Goal: Task Accomplishment & Management: Use online tool/utility

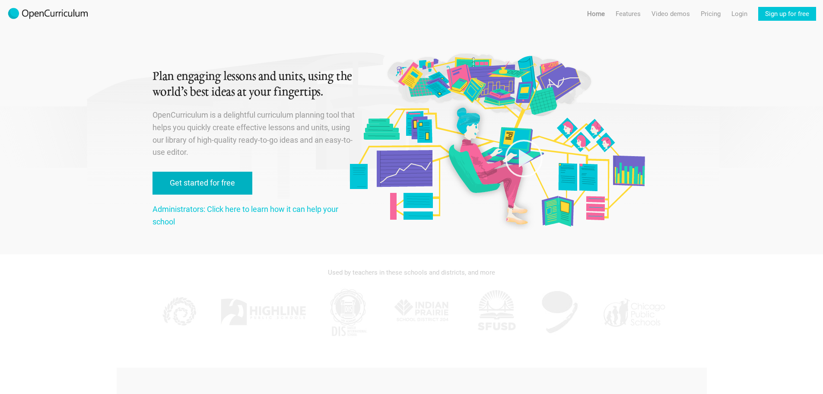
click at [213, 182] on link "Get started for free" at bounding box center [202, 182] width 100 height 23
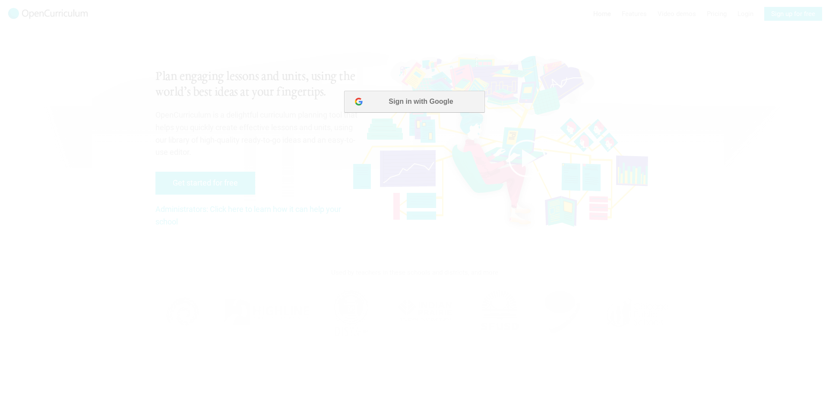
click at [406, 102] on button "Sign in with Google" at bounding box center [414, 102] width 140 height 22
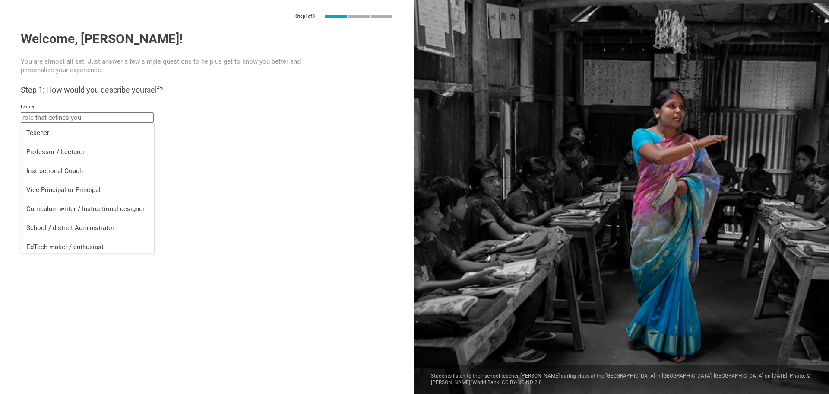
click at [111, 118] on input "text" at bounding box center [87, 117] width 133 height 10
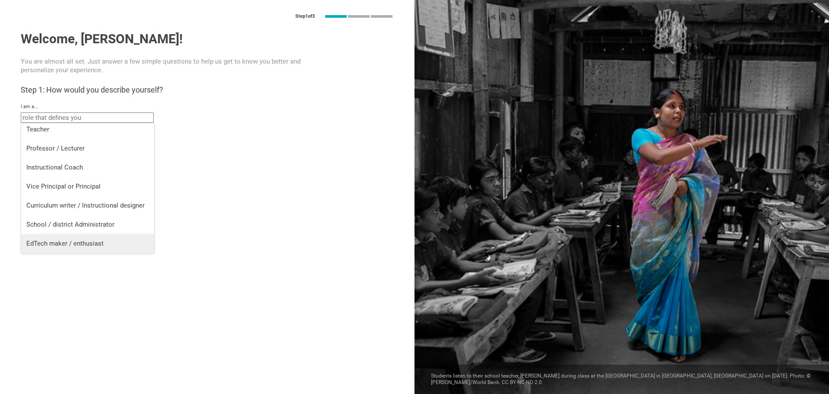
click at [92, 248] on li "EdTech maker / enthusiast" at bounding box center [87, 243] width 133 height 19
type input "EdTech maker / enthusiast"
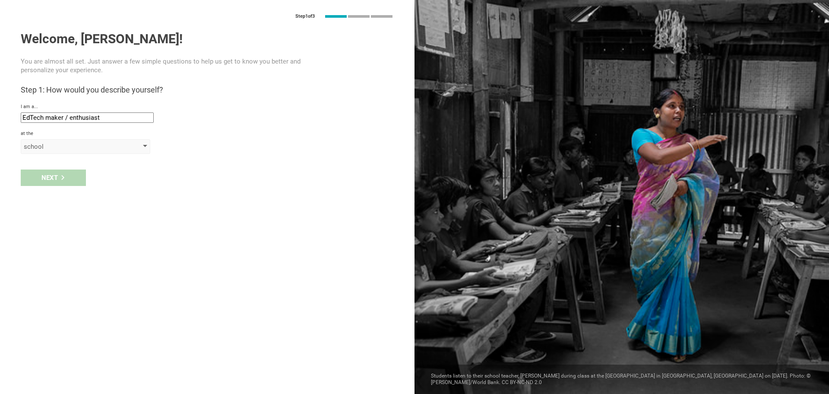
click at [51, 148] on div "school" at bounding box center [73, 146] width 99 height 9
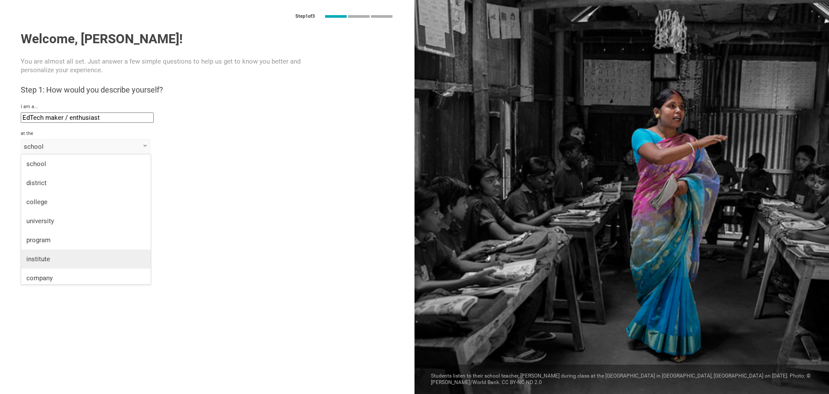
scroll to position [22, 0]
click at [60, 276] on div "organization" at bounding box center [85, 274] width 119 height 9
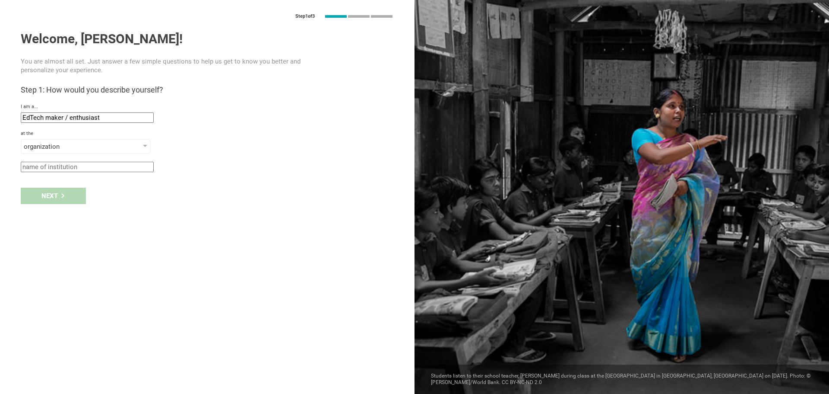
click at [60, 166] on input "text" at bounding box center [87, 167] width 133 height 10
type input "Prajna"
click at [57, 192] on div "Next" at bounding box center [53, 195] width 65 height 16
type input "Houston, Texas"
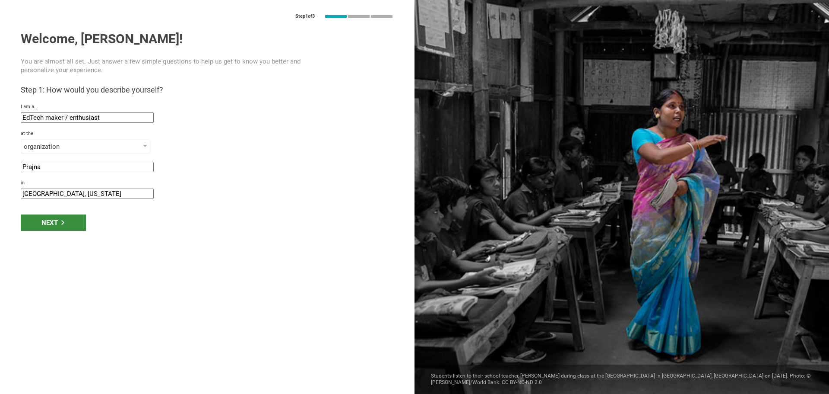
click at [65, 221] on div "Next" at bounding box center [53, 222] width 65 height 16
click at [64, 222] on icon at bounding box center [62, 222] width 5 height 5
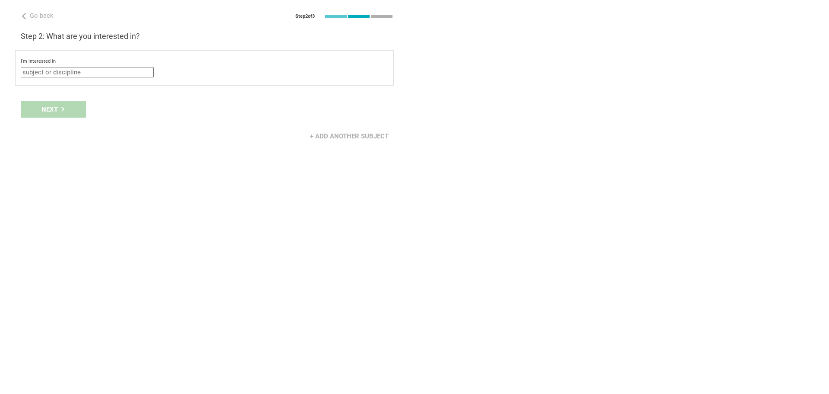
click at [61, 73] on input "text" at bounding box center [87, 72] width 133 height 10
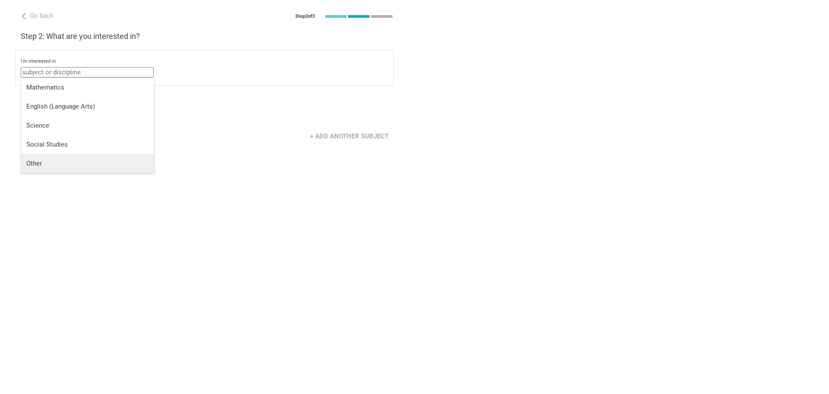
click at [44, 161] on div "Other" at bounding box center [87, 163] width 123 height 9
type input "Other"
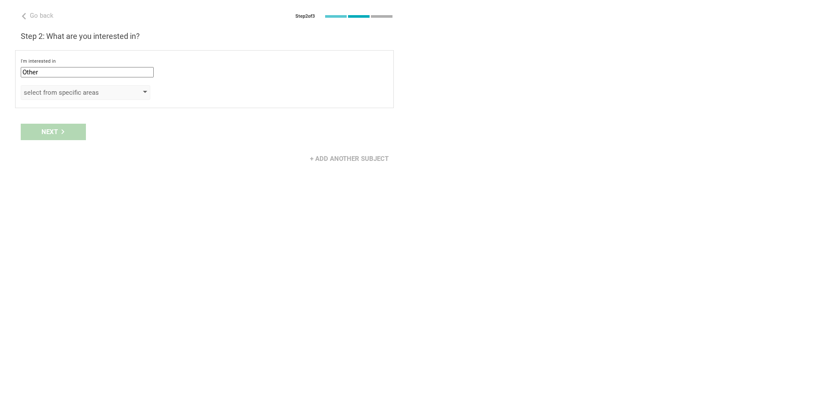
click at [61, 97] on div "select from specific areas" at bounding box center [86, 92] width 130 height 15
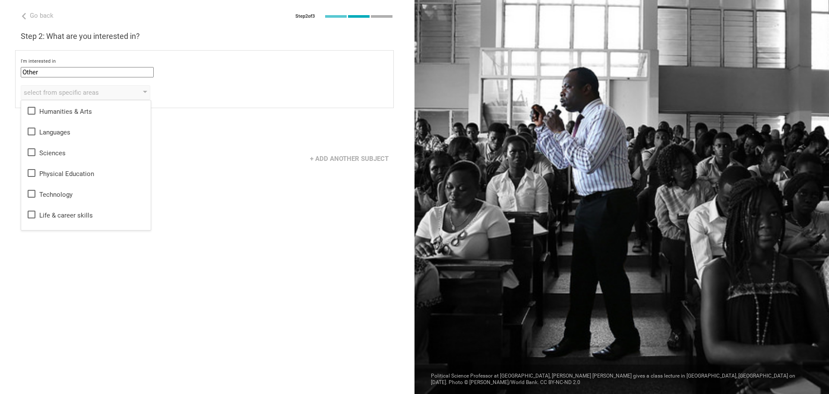
scroll to position [16, 0]
click at [79, 202] on div "Life & career skills" at bounding box center [85, 199] width 119 height 10
click at [219, 91] on div "Life & career skills Humanities & Arts Languages Sciences Physical Education Te…" at bounding box center [205, 92] width 368 height 15
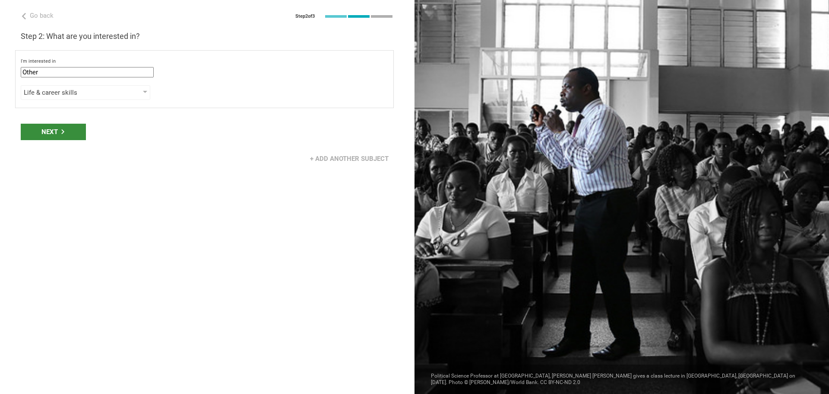
click at [63, 131] on icon at bounding box center [62, 131] width 3 height 5
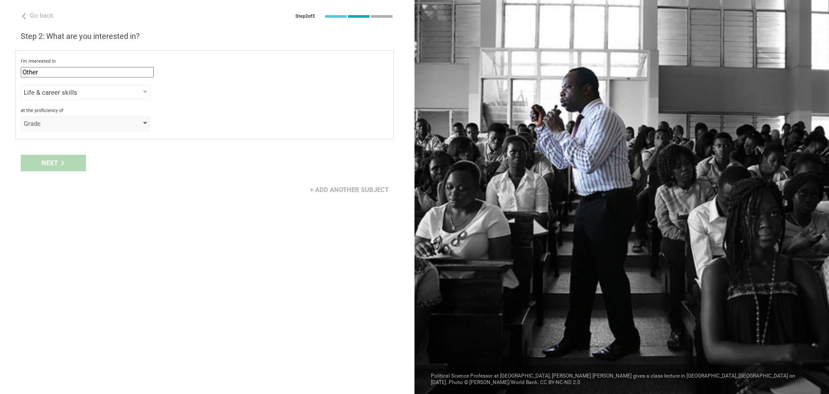
click at [70, 126] on div "Grade" at bounding box center [73, 123] width 99 height 9
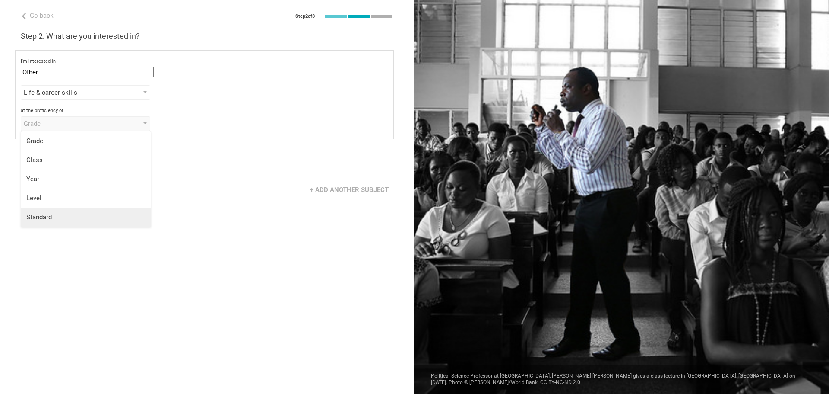
click at [63, 218] on div "Standard" at bounding box center [85, 217] width 119 height 9
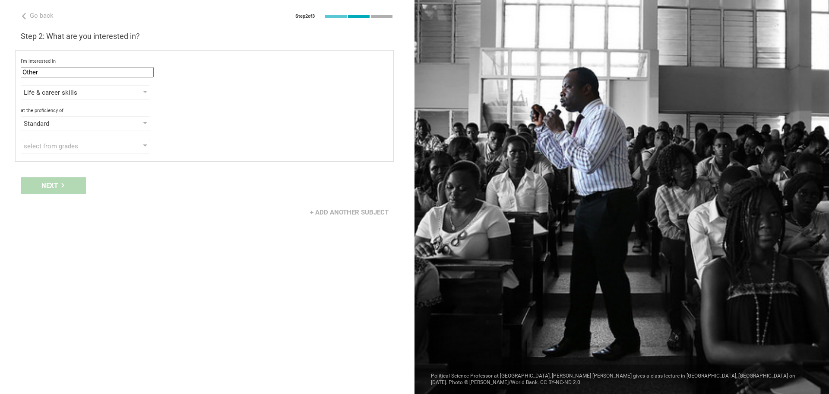
click at [61, 185] on div "Next" at bounding box center [207, 185] width 415 height 27
click at [76, 149] on div "select from grades" at bounding box center [73, 146] width 99 height 9
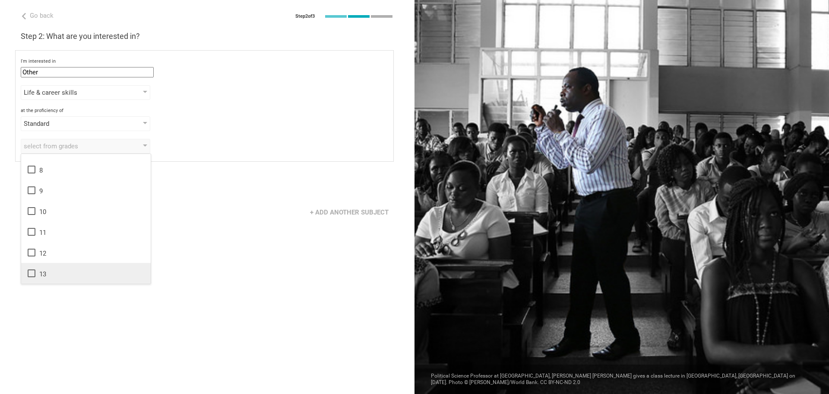
click at [56, 268] on div "13" at bounding box center [85, 273] width 119 height 10
click at [282, 156] on div "I'm interested in Other Mathematics English (Language Arts) Science Social Stud…" at bounding box center [204, 105] width 379 height 111
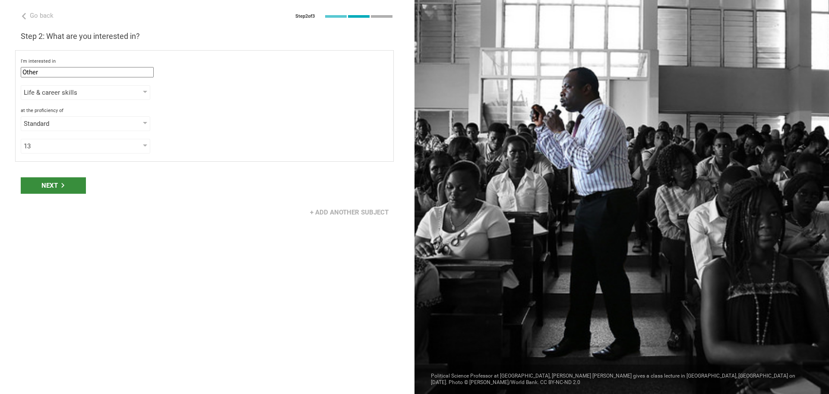
click at [31, 185] on div "Next" at bounding box center [53, 185] width 65 height 16
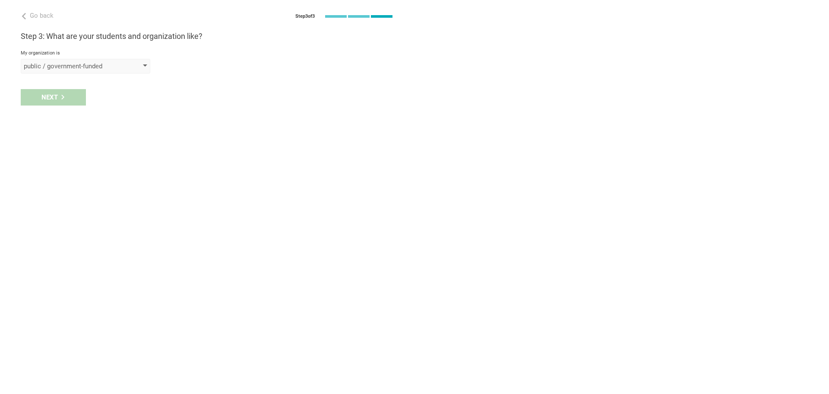
click at [108, 64] on div "public / government-funded" at bounding box center [73, 66] width 99 height 9
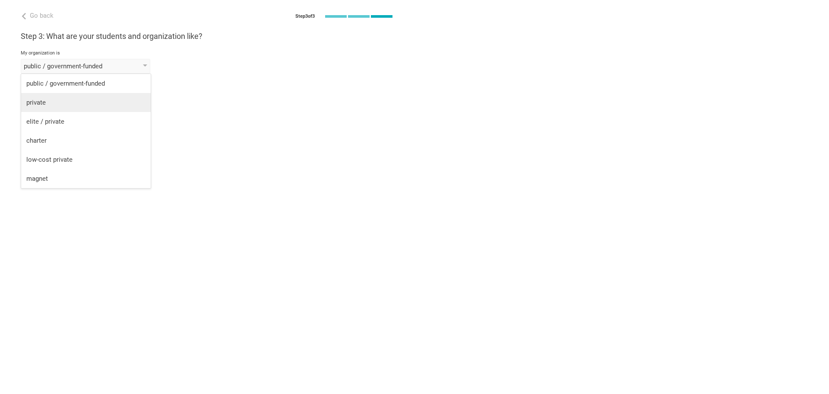
click at [49, 108] on li "private" at bounding box center [86, 102] width 130 height 19
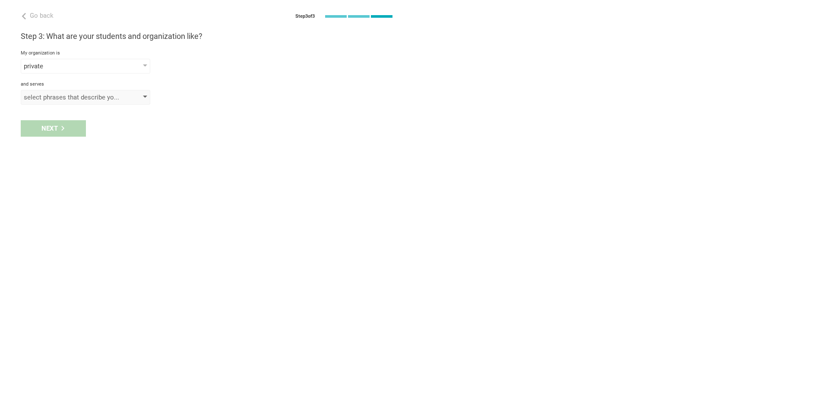
click at [69, 95] on div "select phrases that describe your student population" at bounding box center [73, 97] width 99 height 9
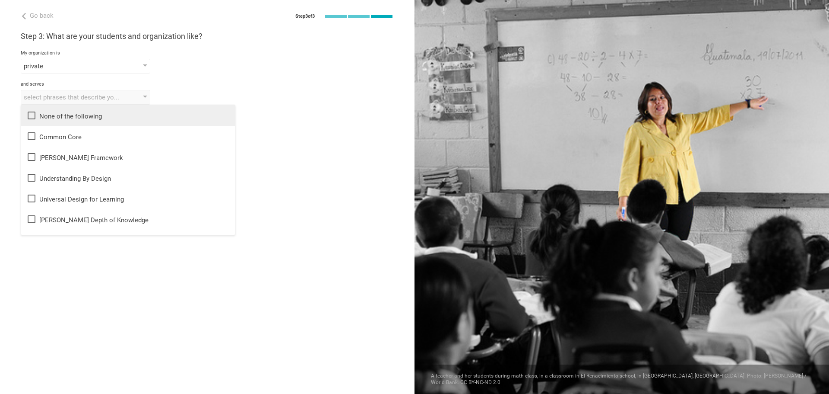
click at [103, 111] on div "None of the following" at bounding box center [127, 115] width 203 height 10
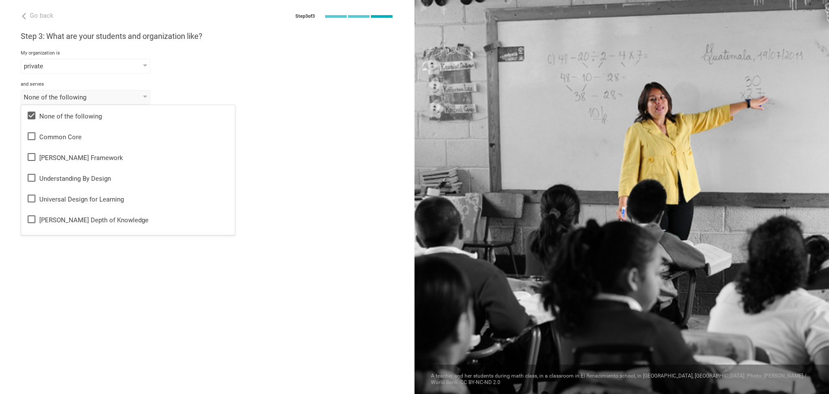
click at [245, 84] on div "and serves" at bounding box center [207, 84] width 373 height 6
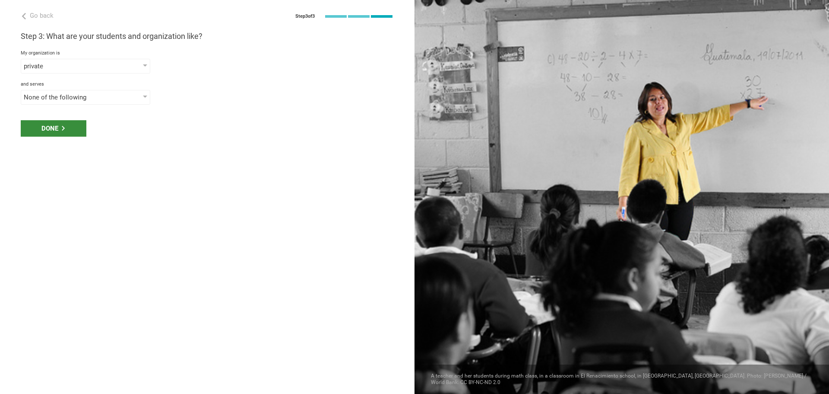
click at [64, 124] on div "Done" at bounding box center [54, 128] width 66 height 16
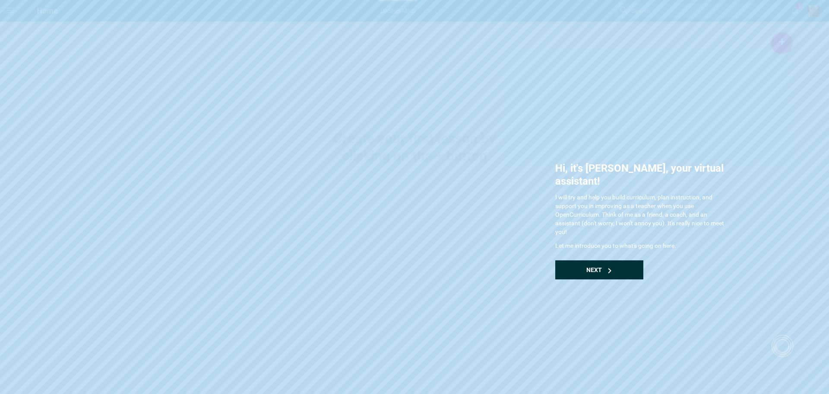
click at [572, 260] on div "Next" at bounding box center [600, 269] width 88 height 19
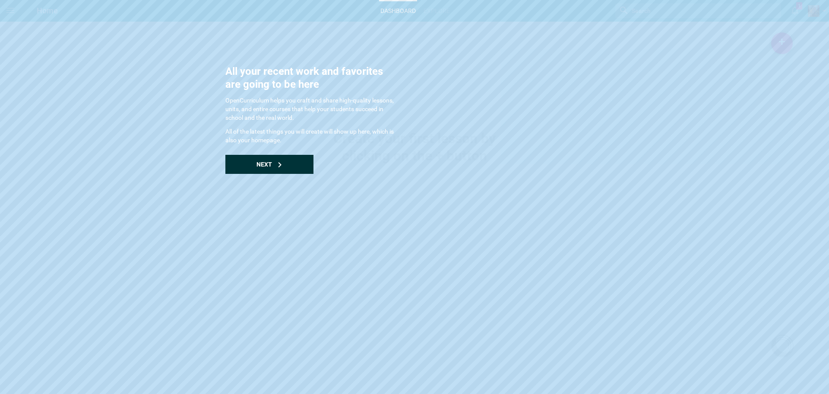
click at [257, 168] on div "Next" at bounding box center [269, 164] width 88 height 19
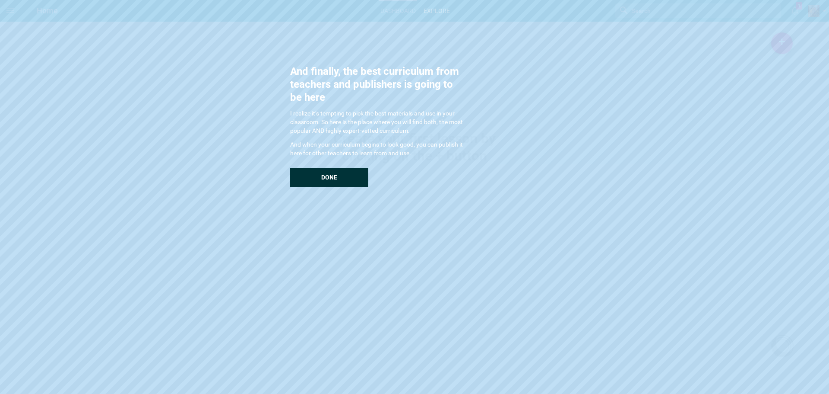
click at [325, 179] on span "Done" at bounding box center [329, 177] width 16 height 7
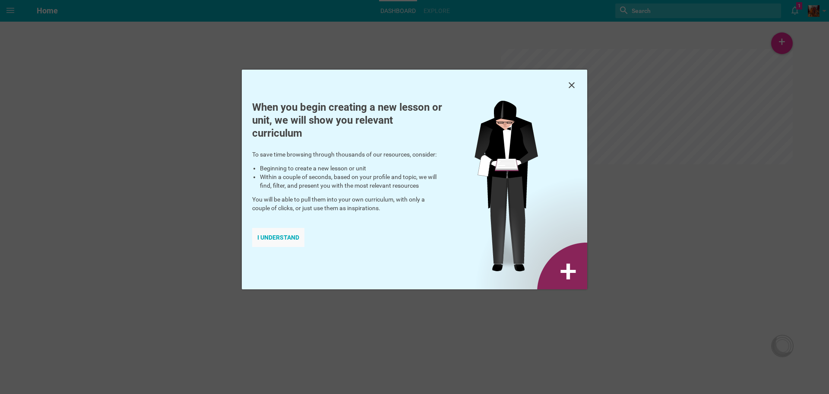
click at [292, 241] on div "I understand" at bounding box center [278, 237] width 52 height 19
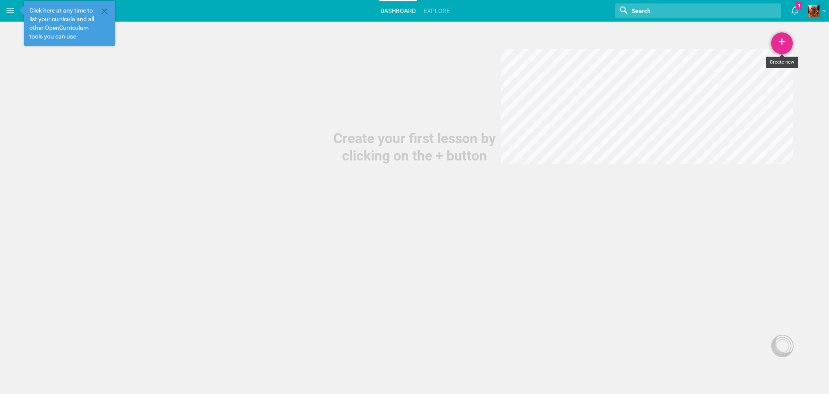
click at [786, 38] on div "+" at bounding box center [783, 43] width 22 height 22
click at [759, 70] on link "Lesson" at bounding box center [760, 66] width 65 height 19
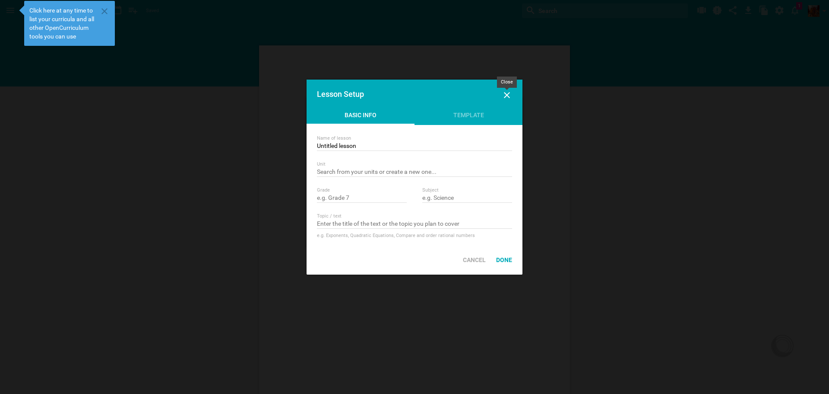
click at [509, 97] on icon at bounding box center [507, 95] width 6 height 6
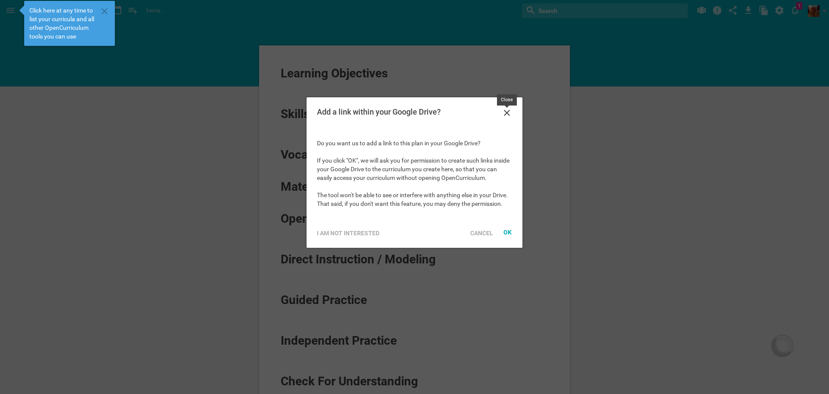
click at [508, 110] on icon at bounding box center [507, 113] width 10 height 10
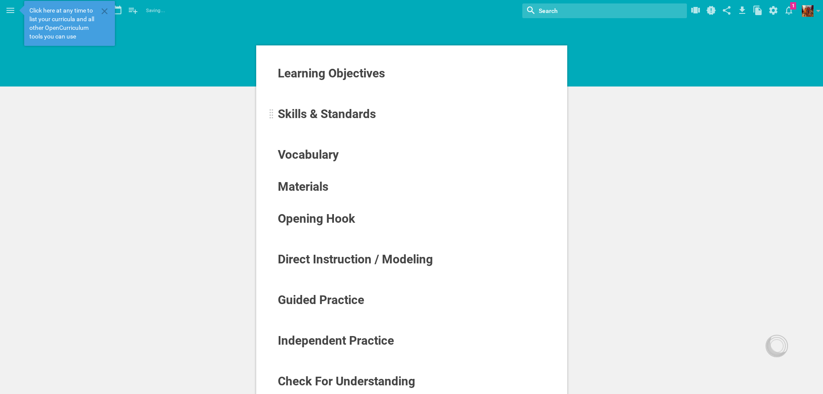
click at [354, 112] on span "Skills & Standards" at bounding box center [327, 114] width 98 height 14
click at [330, 153] on span "Vocabulary" at bounding box center [308, 154] width 61 height 14
drag, startPoint x: 320, startPoint y: 197, endPoint x: 326, endPoint y: 211, distance: 15.7
click at [320, 197] on div "To enrich screen reader interactions, please activate Accessibility in Grammarl…" at bounding box center [411, 198] width 269 height 9
click at [338, 220] on span "Opening Hook" at bounding box center [316, 218] width 77 height 14
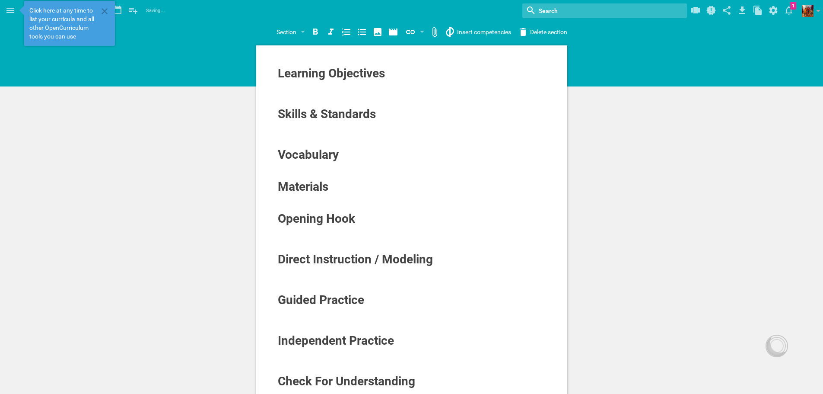
click at [569, 176] on div "Learning Objectives Skills & Standards Vocabulary Materials Opening Hook Direct…" at bounding box center [412, 270] width 326 height 455
click at [104, 12] on icon at bounding box center [105, 11] width 6 height 6
